Goal: Information Seeking & Learning: Check status

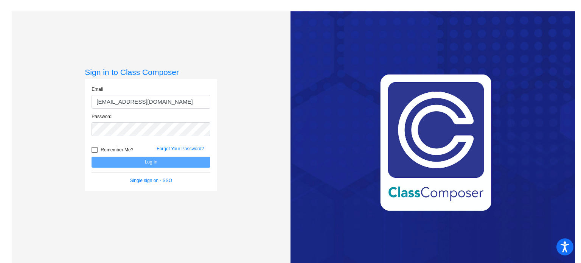
type input "[EMAIL_ADDRESS][DOMAIN_NAME]"
click at [95, 147] on div at bounding box center [95, 150] width 6 height 6
click at [95, 153] on input "Remember Me?" at bounding box center [94, 153] width 0 height 0
checkbox input "true"
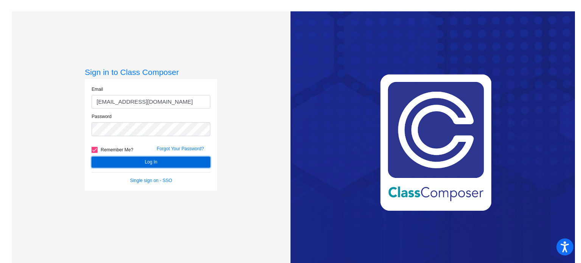
click at [109, 158] on button "Log In" at bounding box center [151, 162] width 119 height 11
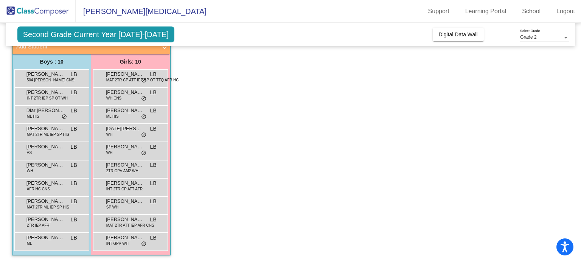
scroll to position [62, 0]
click at [53, 79] on span "504 [PERSON_NAME] CNS" at bounding box center [51, 81] width 48 height 6
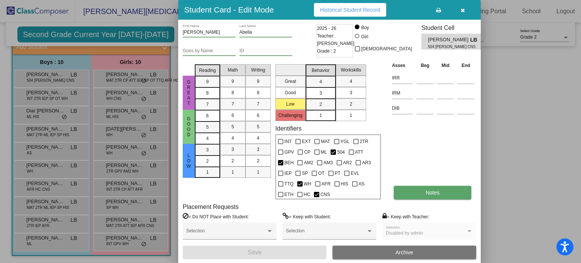
click at [409, 194] on button "Notes" at bounding box center [433, 193] width 78 height 14
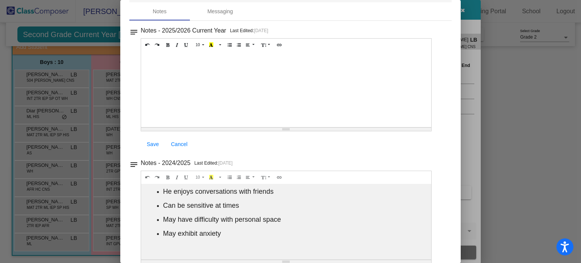
scroll to position [0, 0]
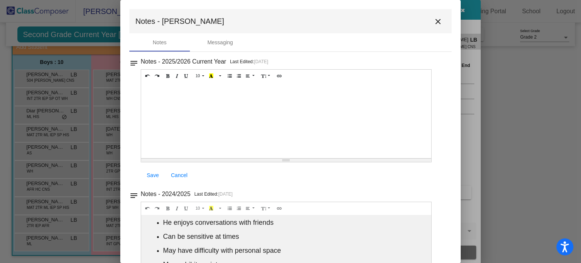
click at [436, 21] on mat-icon "close" at bounding box center [438, 21] width 9 height 9
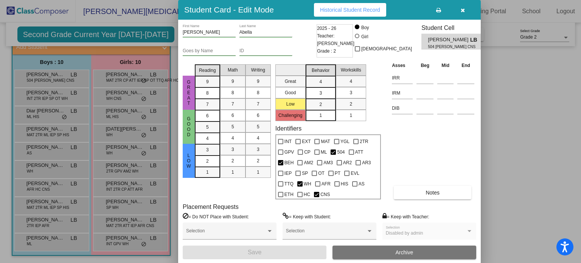
click at [462, 11] on icon "button" at bounding box center [463, 10] width 4 height 5
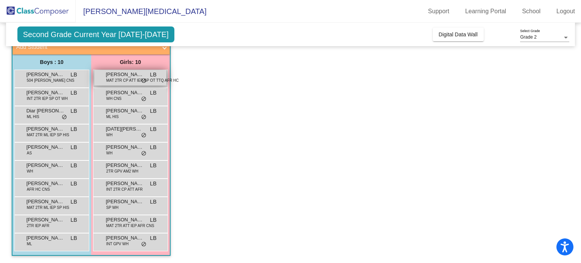
click at [115, 78] on span "MAT 2TR CP ATT IEP SP OT TTQ AFR HC" at bounding box center [142, 81] width 73 height 6
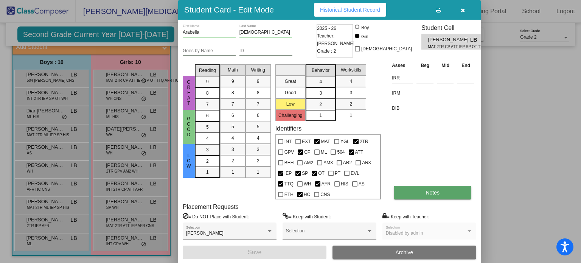
click at [413, 191] on button "Notes" at bounding box center [433, 193] width 78 height 14
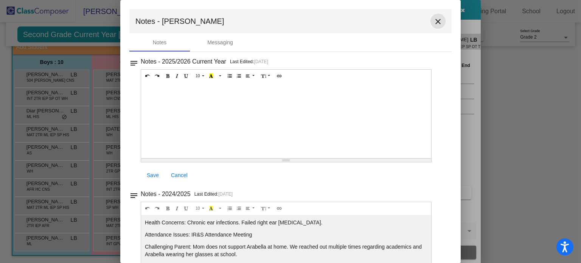
click at [435, 23] on mat-icon "close" at bounding box center [438, 21] width 9 height 9
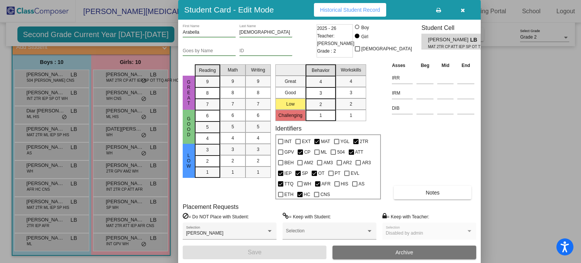
click at [461, 10] on icon "button" at bounding box center [463, 10] width 4 height 5
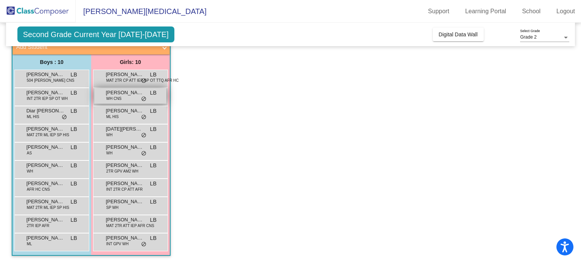
click at [115, 89] on span "[PERSON_NAME]" at bounding box center [125, 93] width 38 height 8
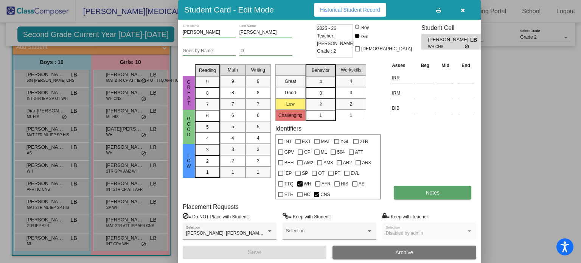
click at [410, 194] on button "Notes" at bounding box center [433, 193] width 78 height 14
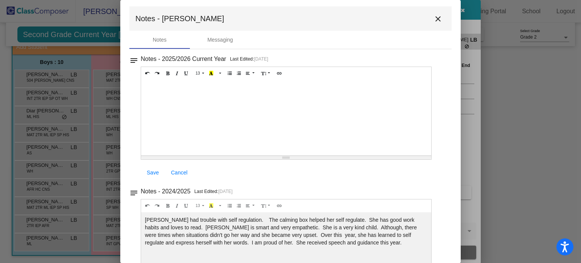
scroll to position [2, 0]
click at [440, 23] on button "close" at bounding box center [438, 19] width 15 height 15
